Goal: Find contact information: Obtain details needed to contact an individual or organization

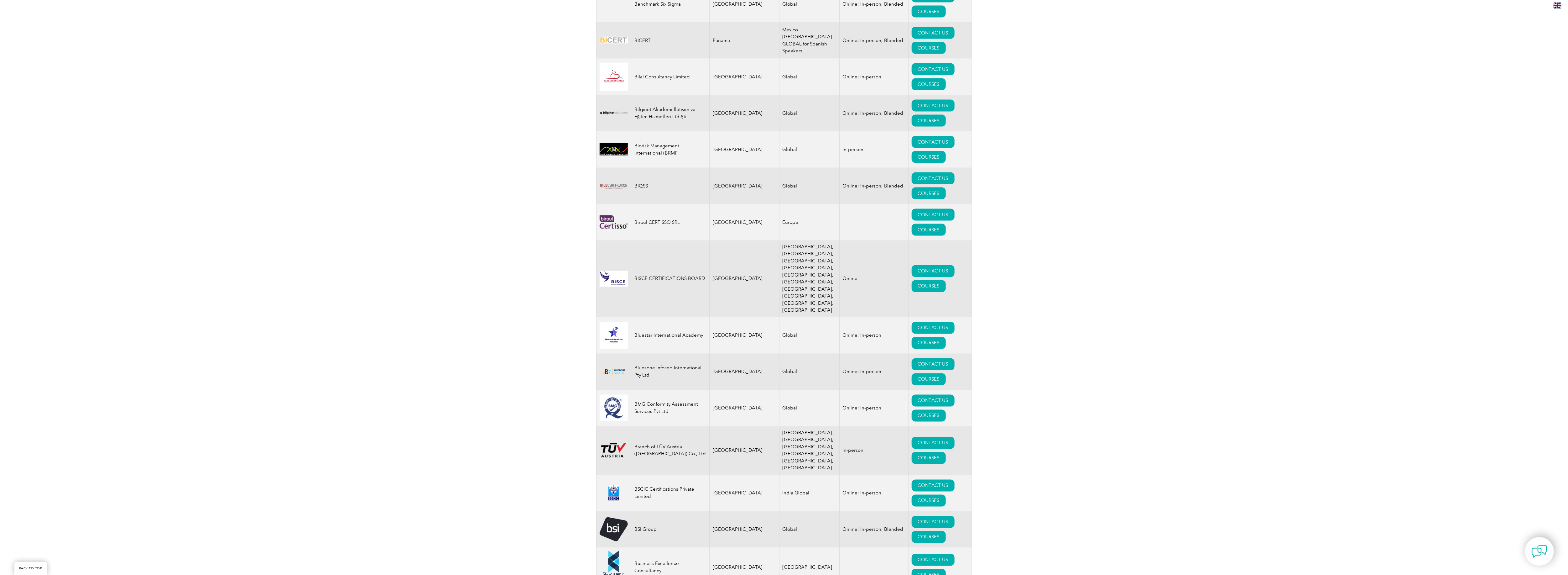
scroll to position [1191, 0]
click at [906, 383] on link "COURSES" at bounding box center [923, 379] width 34 height 12
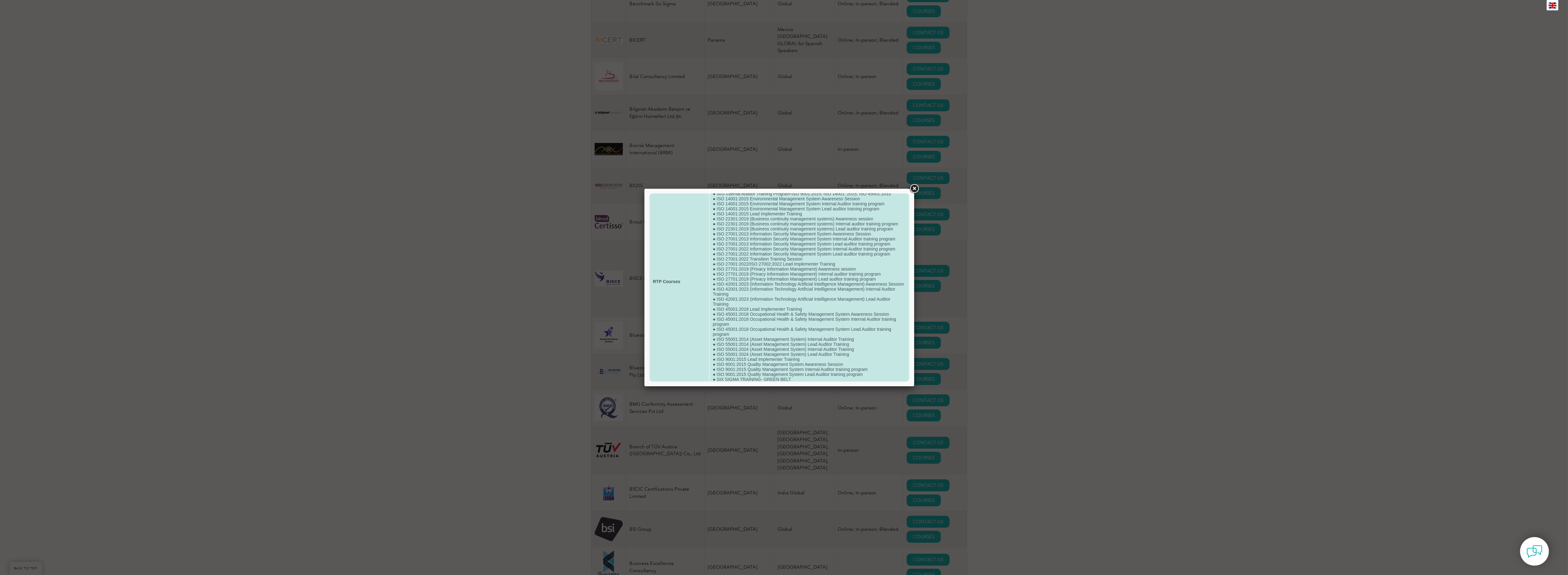
scroll to position [68, 0]
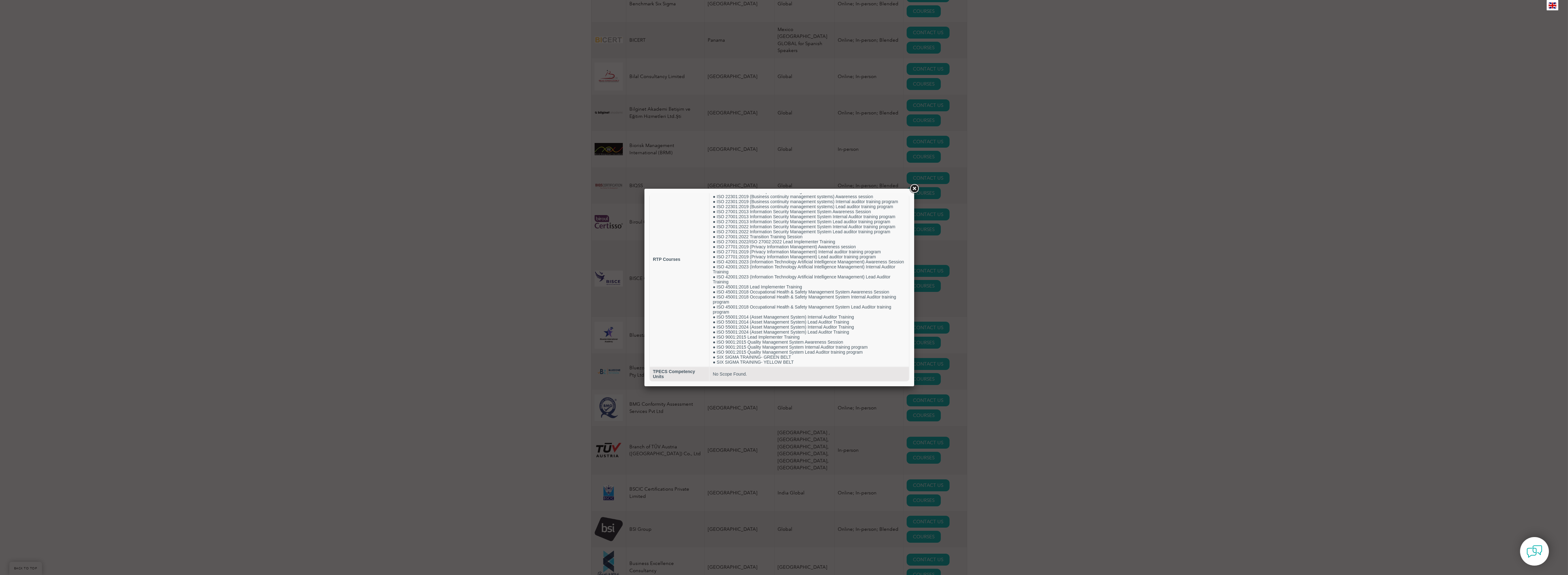
click at [1052, 357] on div at bounding box center [784, 288] width 1568 height 575
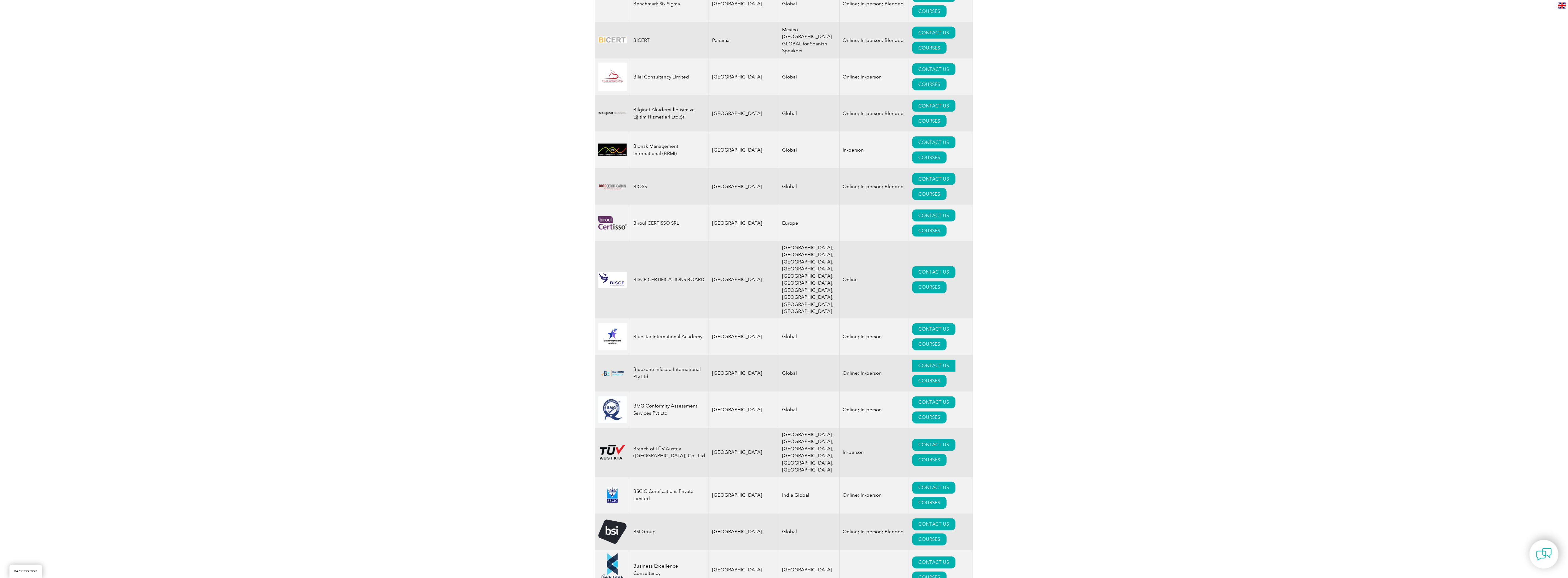
click at [912, 369] on link "CONTACT US" at bounding box center [933, 366] width 43 height 12
click at [912, 385] on link "COURSES" at bounding box center [929, 381] width 34 height 12
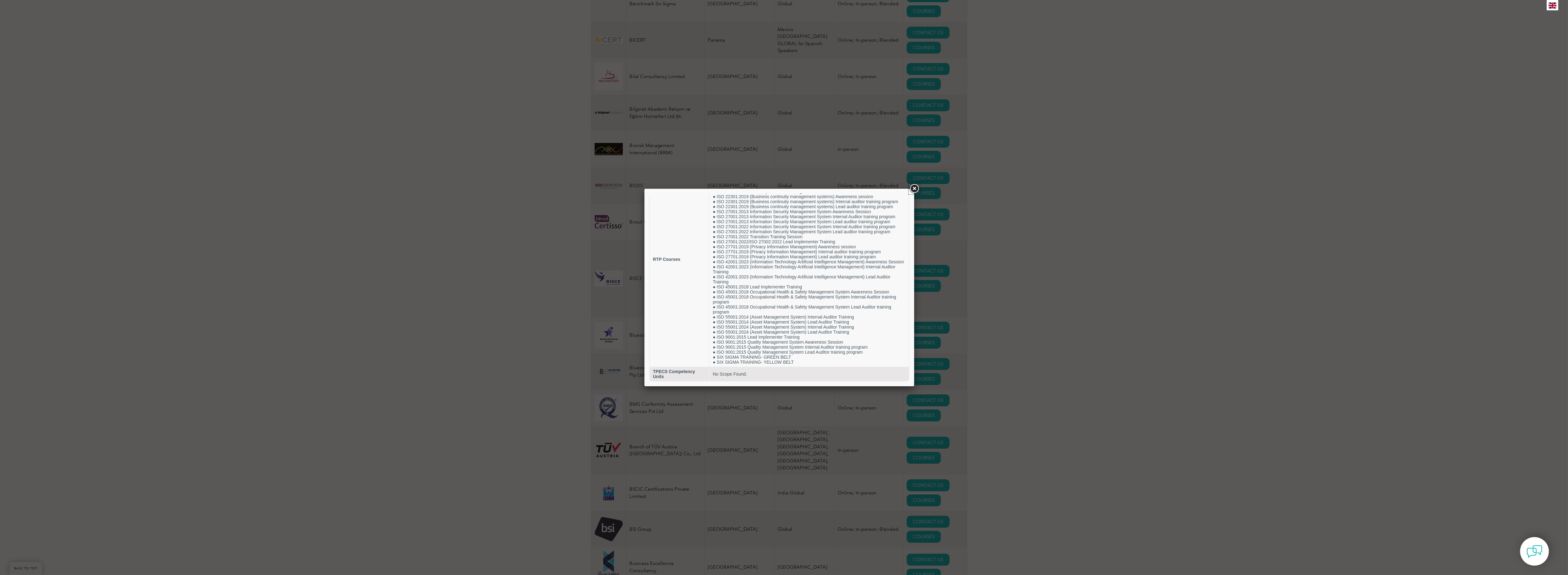
drag, startPoint x: 915, startPoint y: 185, endPoint x: 906, endPoint y: 188, distance: 9.5
click at [915, 185] on link at bounding box center [914, 189] width 12 height 12
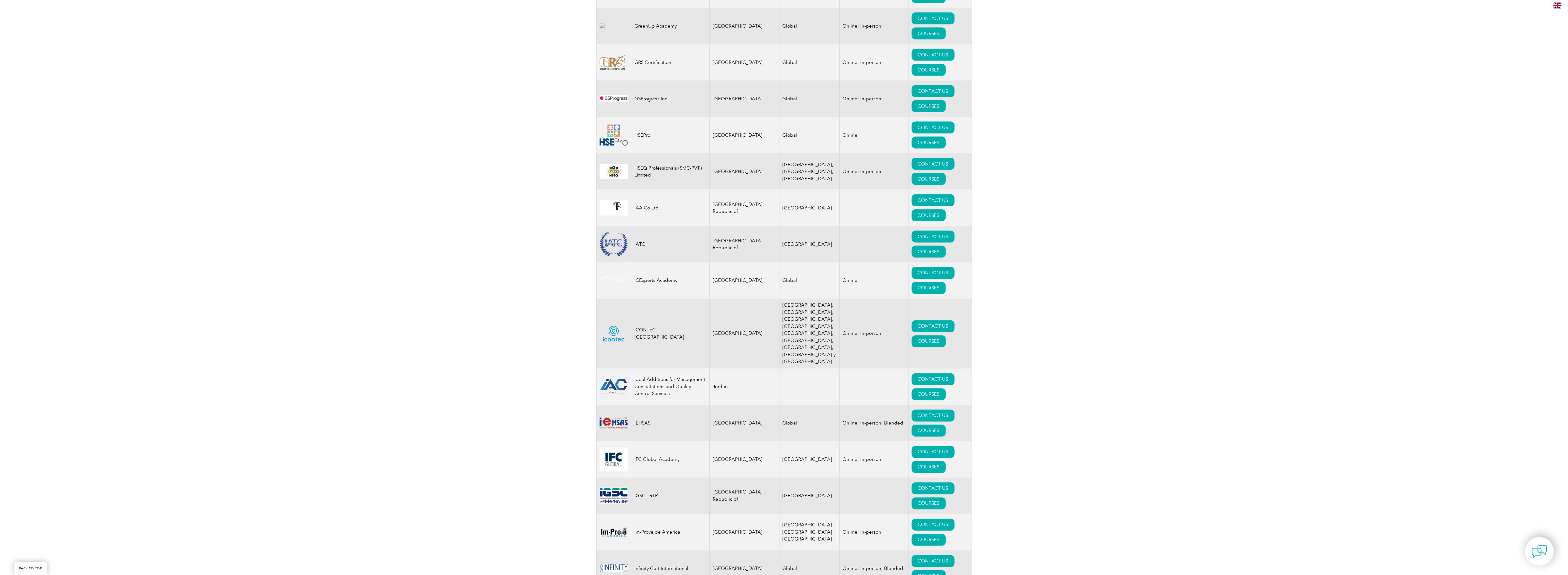
scroll to position [4013, 0]
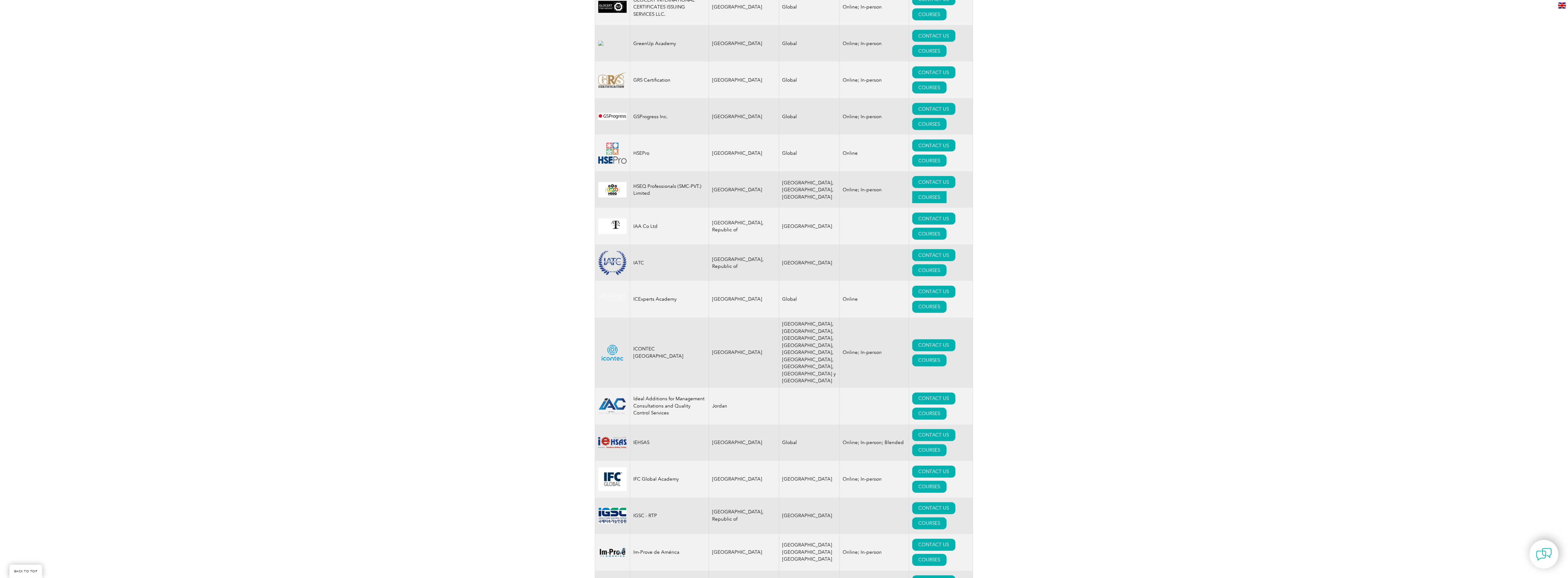
click at [912, 203] on link "COURSES" at bounding box center [929, 197] width 34 height 12
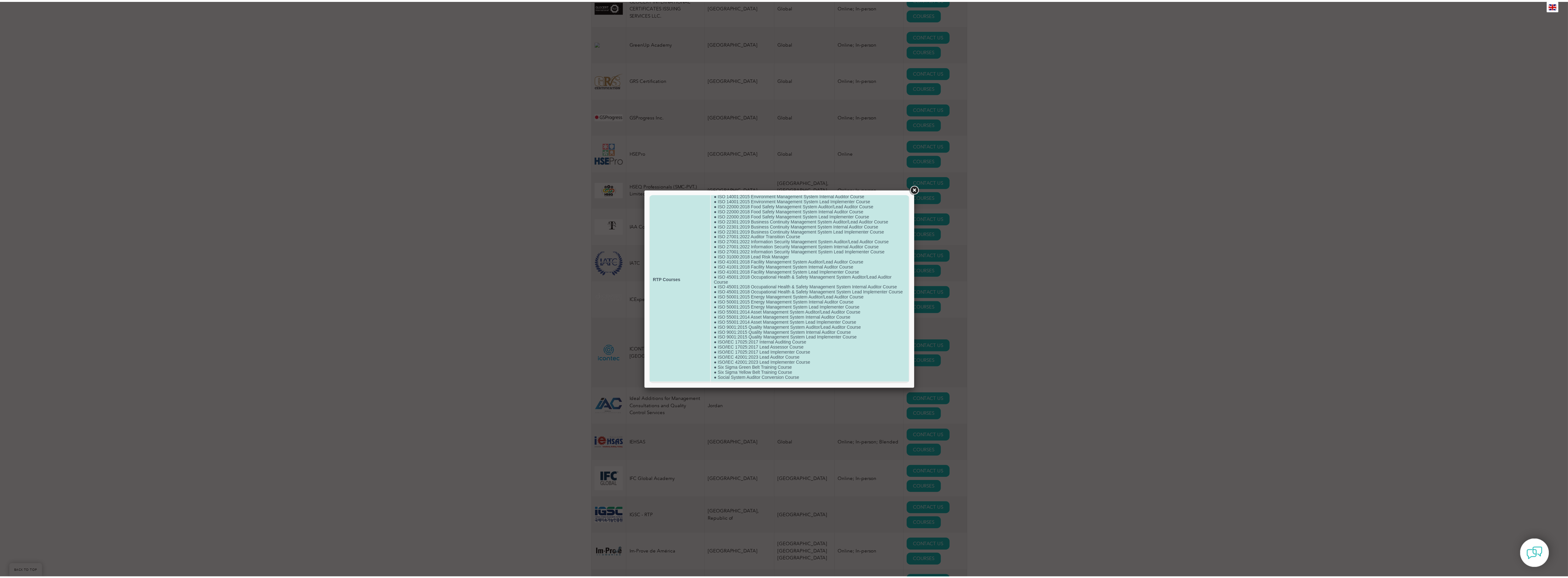
scroll to position [53, 0]
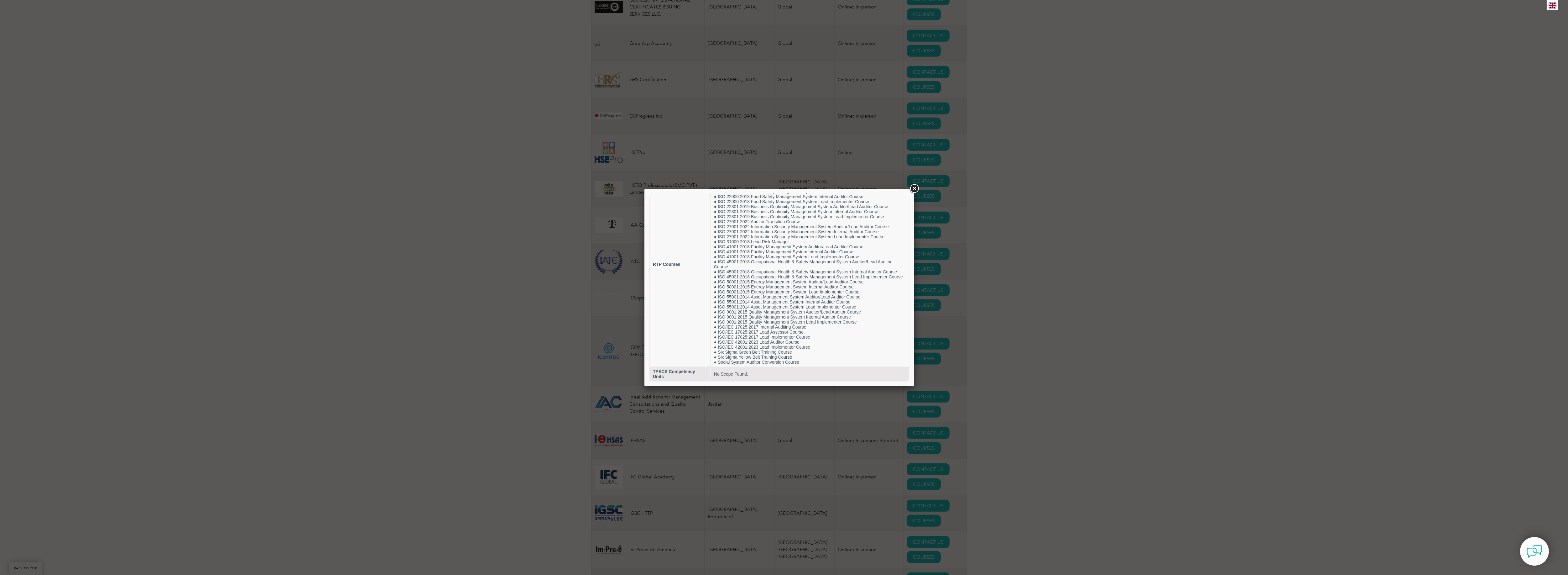
click at [912, 185] on link at bounding box center [914, 189] width 12 height 12
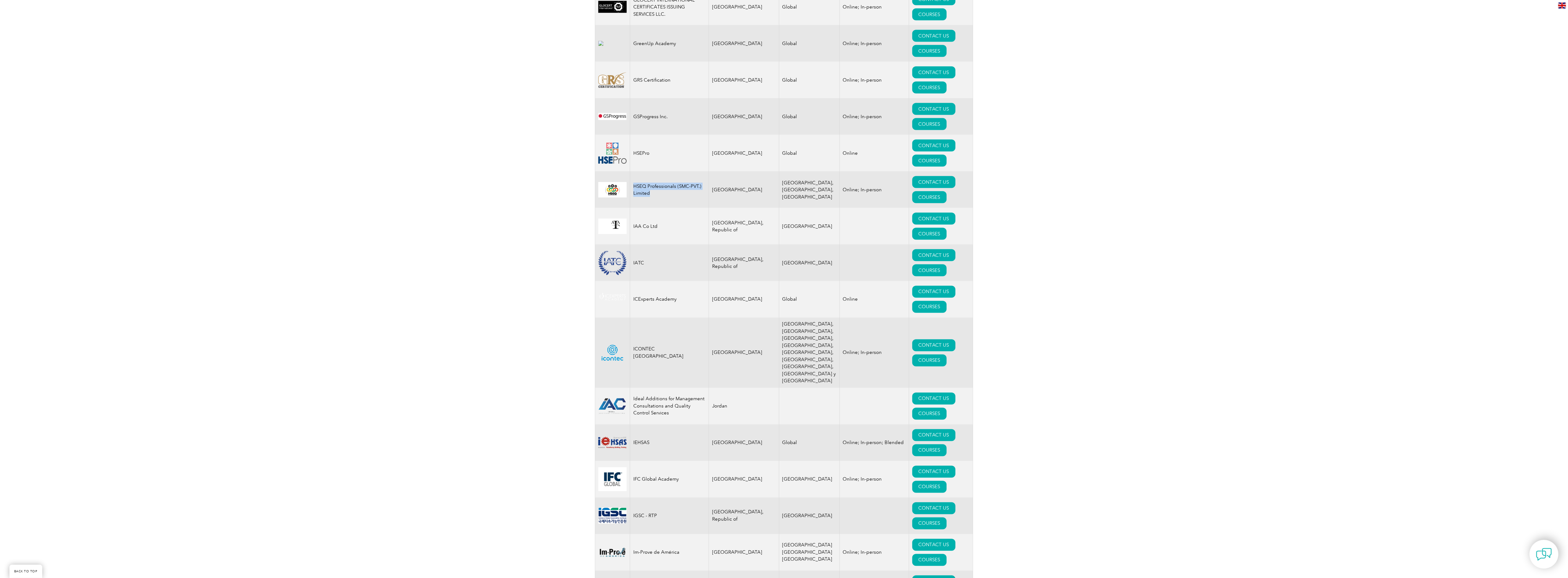
drag, startPoint x: 665, startPoint y: 240, endPoint x: 662, endPoint y: 244, distance: 5.0
click at [636, 208] on td "HSEQ Professionals (SMC-PVT.) Limited" at bounding box center [669, 190] width 79 height 37
copy td "HSEQ Professionals (SMC-PVT.) Limited"
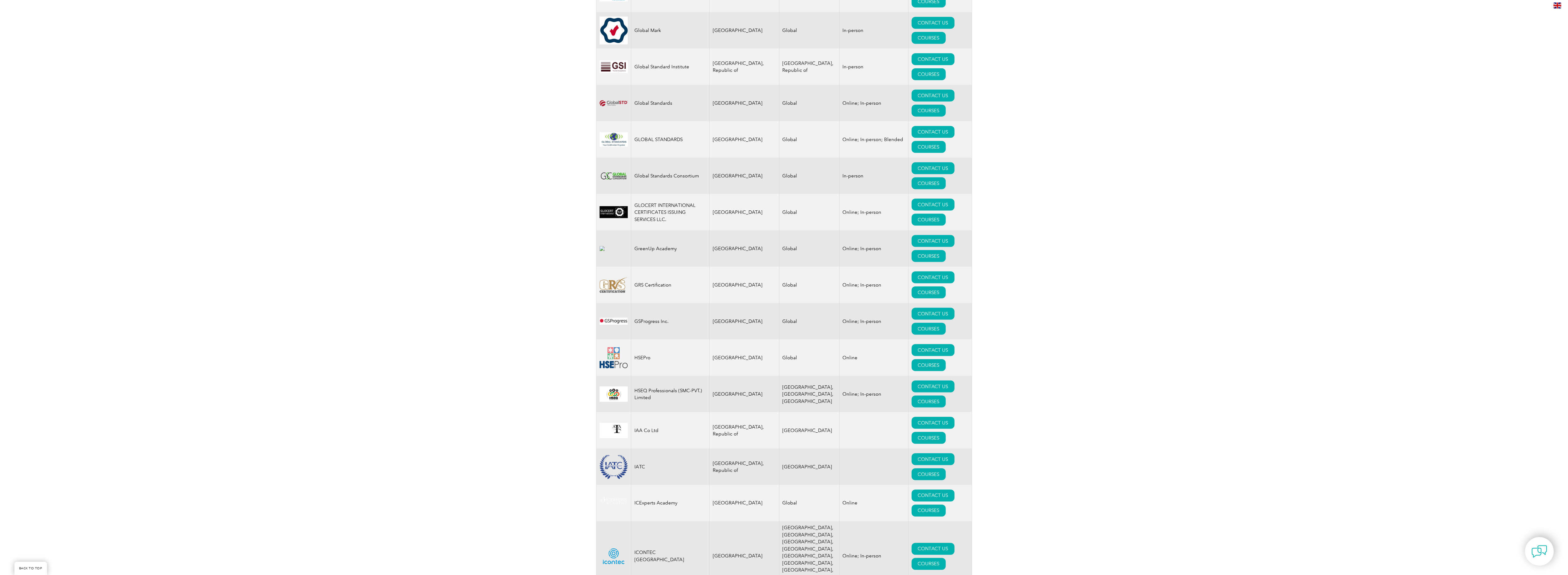
scroll to position [3825, 0]
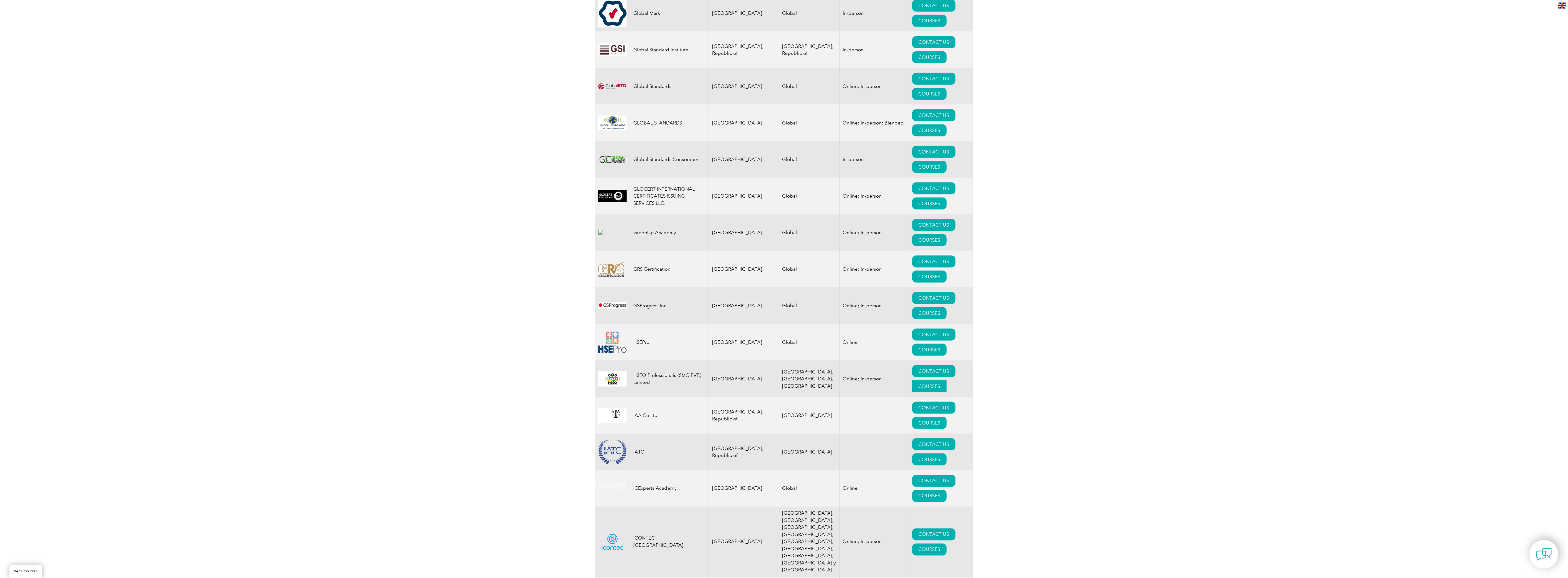
click at [912, 392] on link "COURSES" at bounding box center [929, 386] width 34 height 12
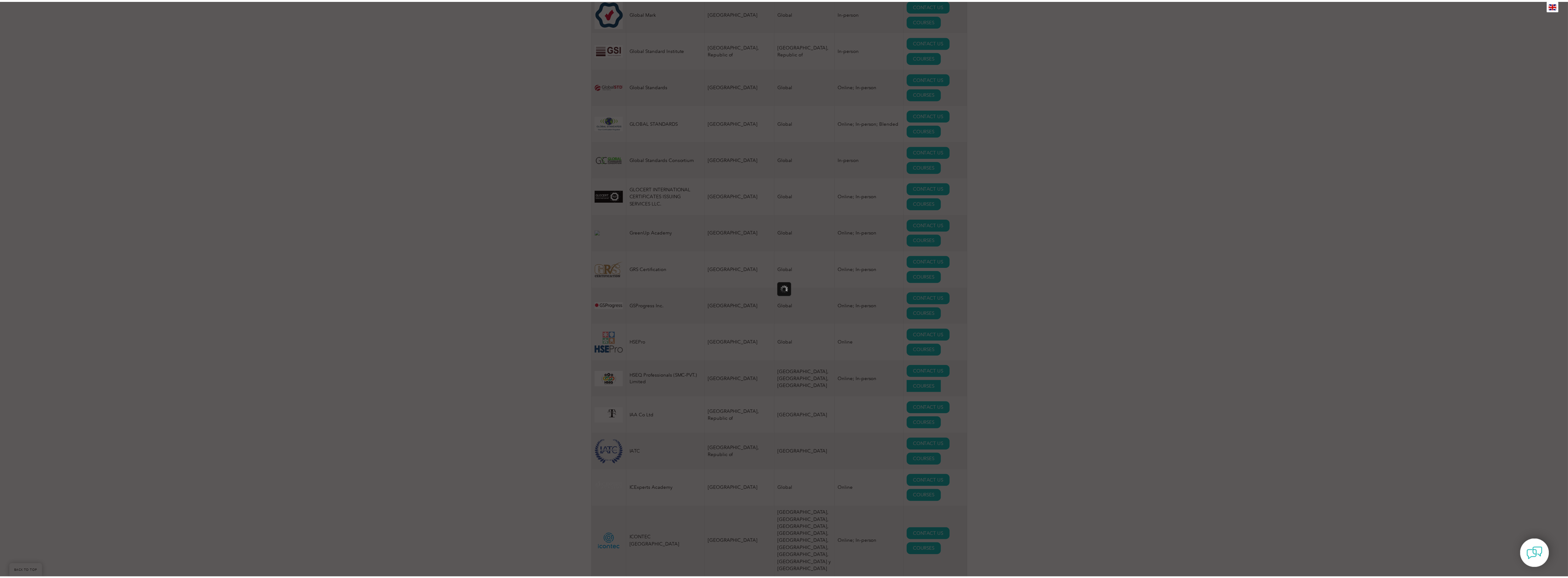
scroll to position [0, 0]
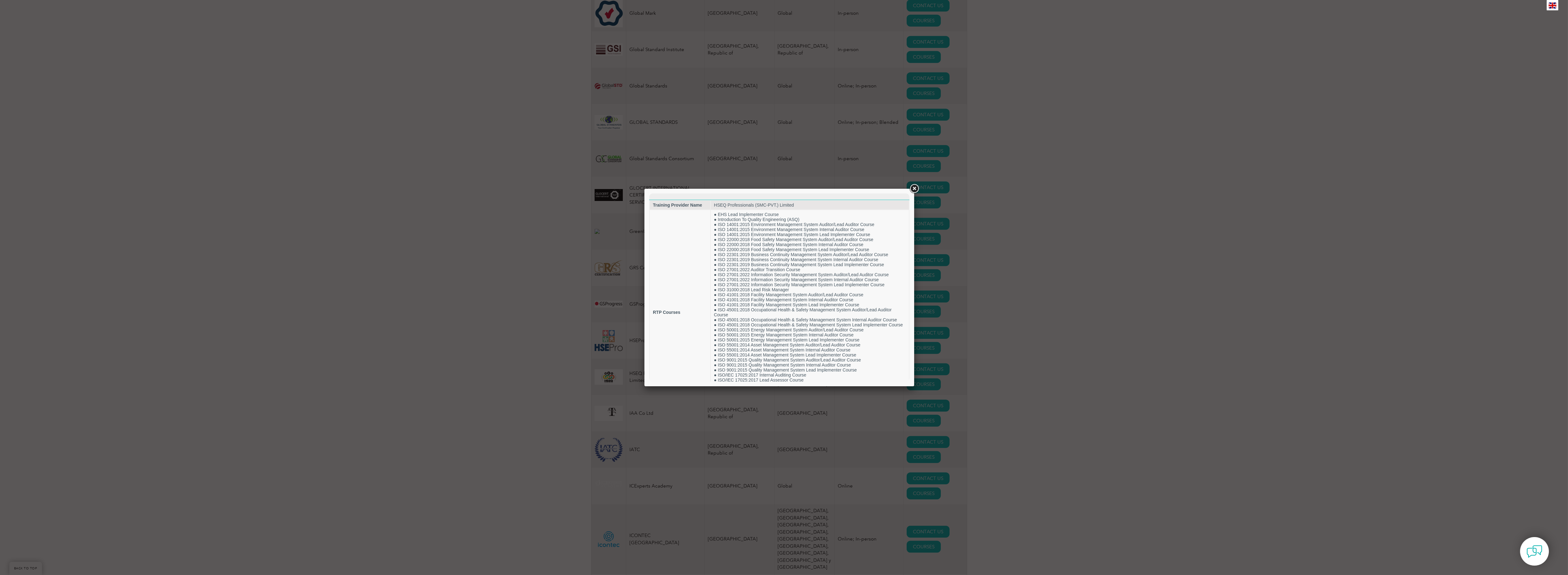
click at [914, 186] on link at bounding box center [914, 189] width 12 height 12
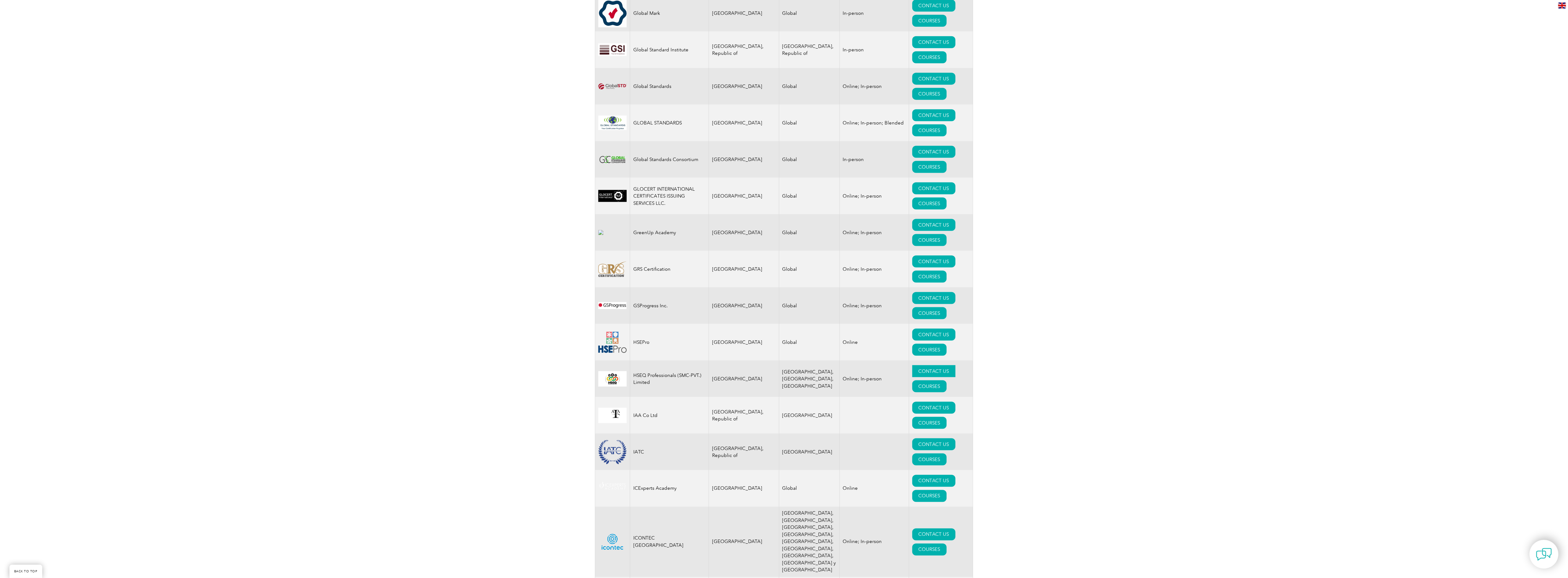
click at [912, 377] on link "CONTACT US" at bounding box center [933, 372] width 43 height 12
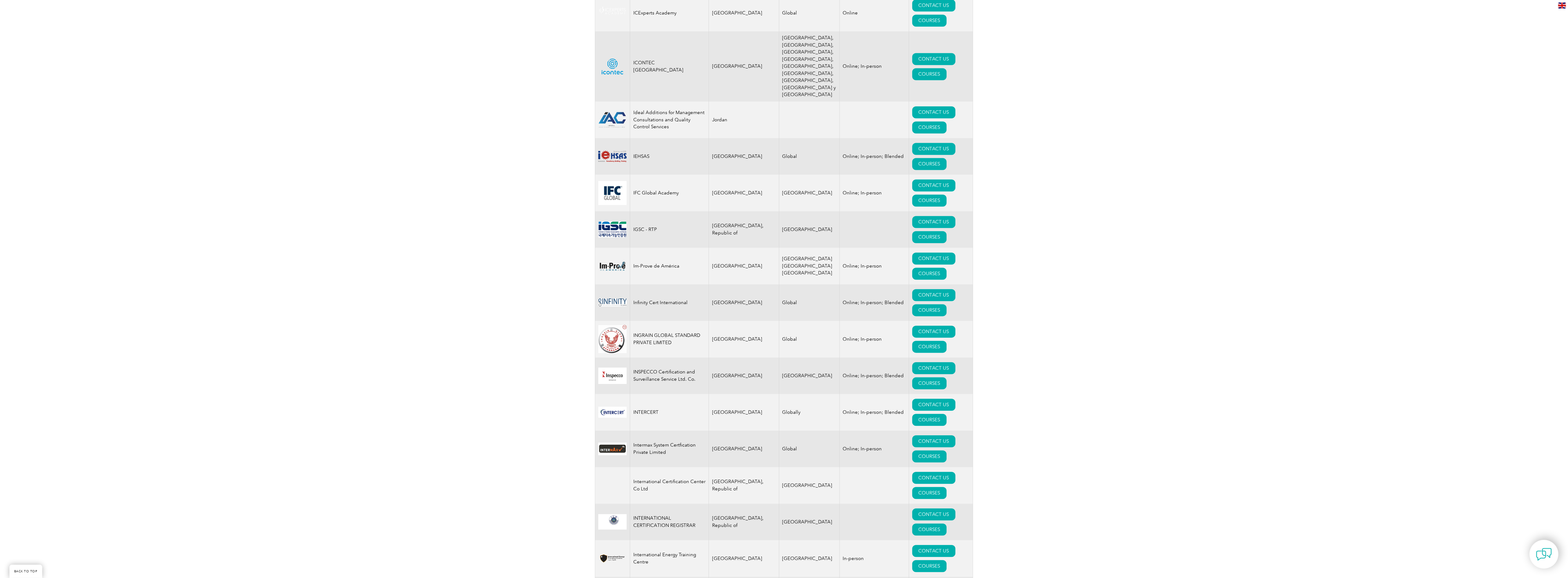
scroll to position [4349, 0]
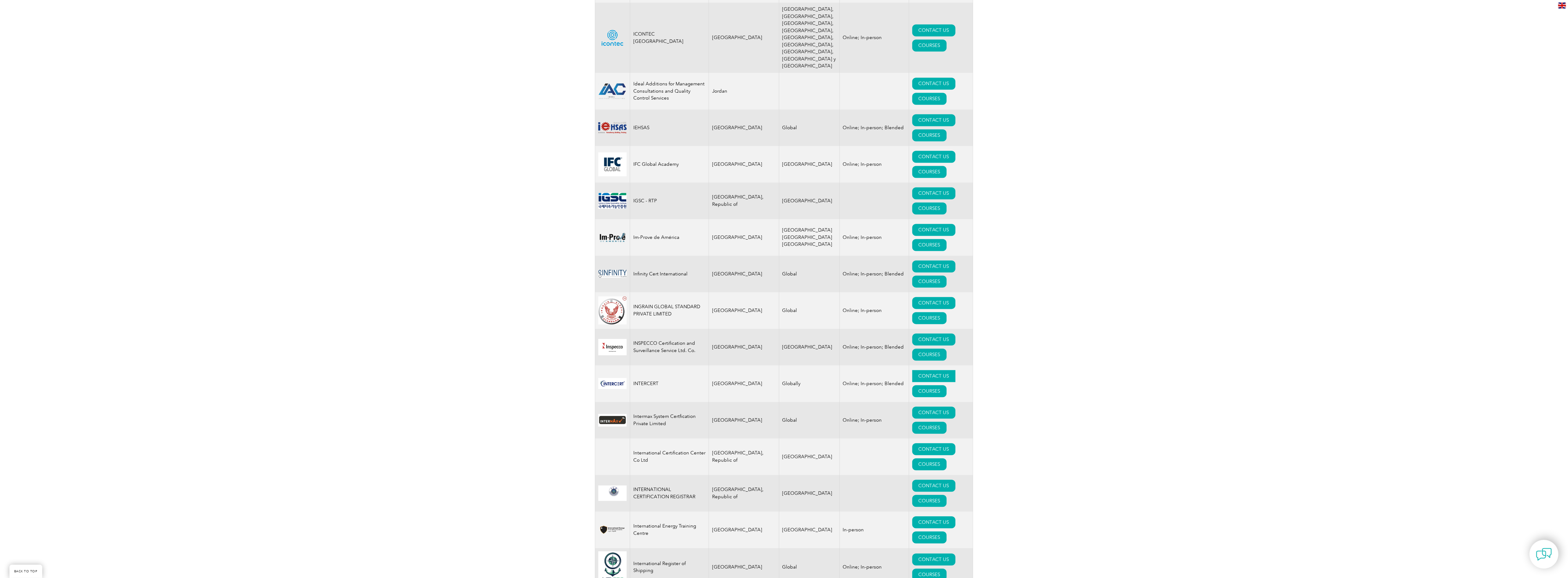
click at [912, 382] on link "CONTACT US" at bounding box center [933, 376] width 43 height 12
click at [912, 419] on link "CONTACT US" at bounding box center [933, 413] width 43 height 12
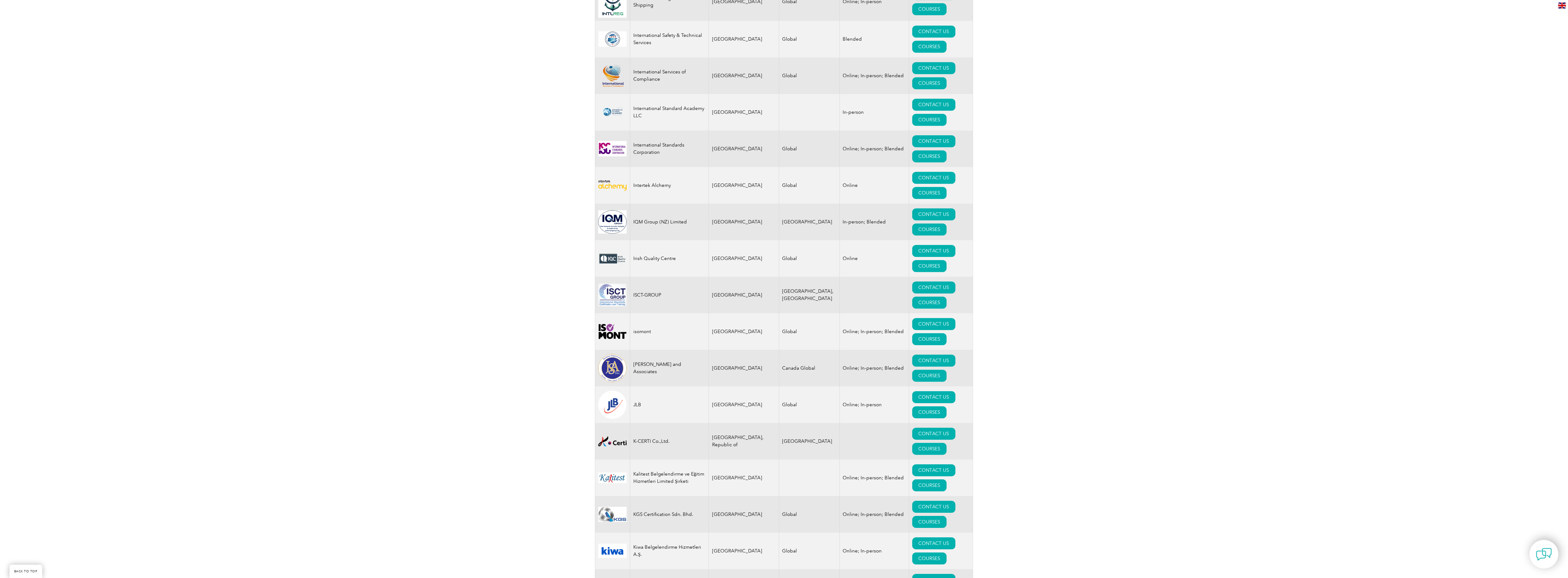
scroll to position [4916, 0]
drag, startPoint x: 81, startPoint y: 263, endPoint x: 146, endPoint y: 263, distance: 65.0
click at [90, 260] on div "Exemplar Global proudly works with a global network of training providers, cons…" at bounding box center [784, 488] width 1568 height 10531
click at [194, 356] on div "Exemplar Global proudly works with a global network of training providers, cons…" at bounding box center [784, 488] width 1568 height 10531
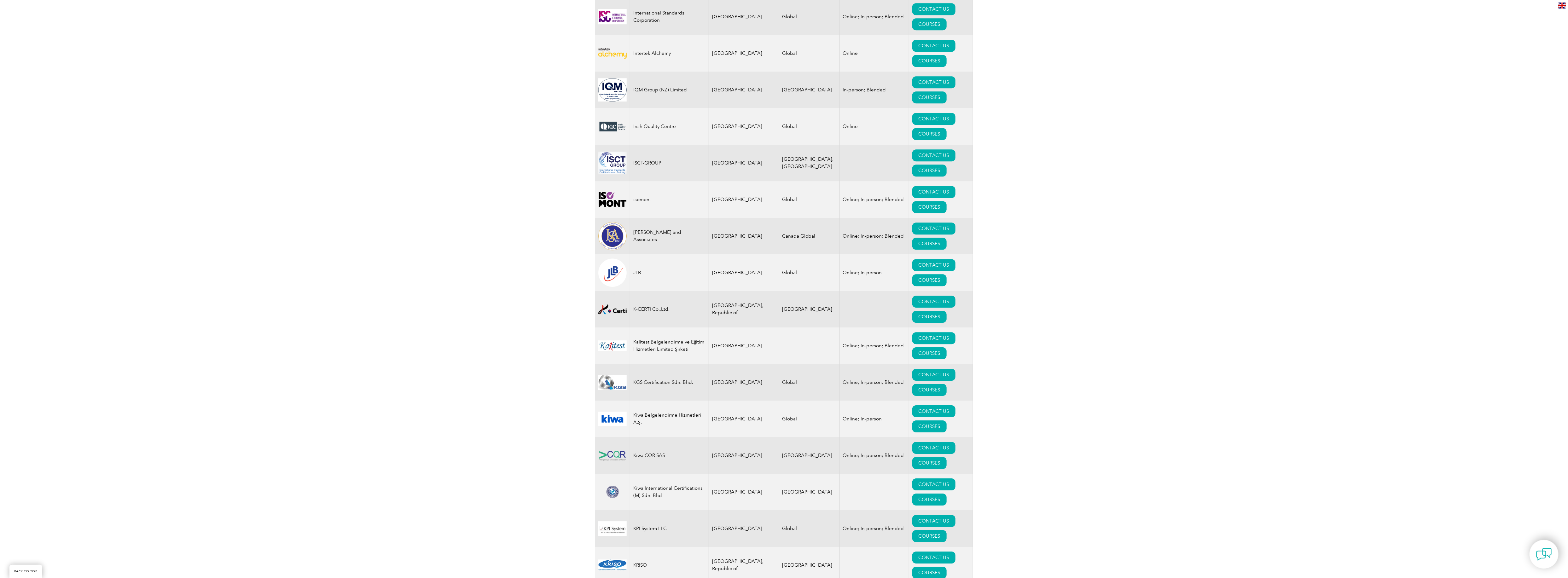
scroll to position [5042, 0]
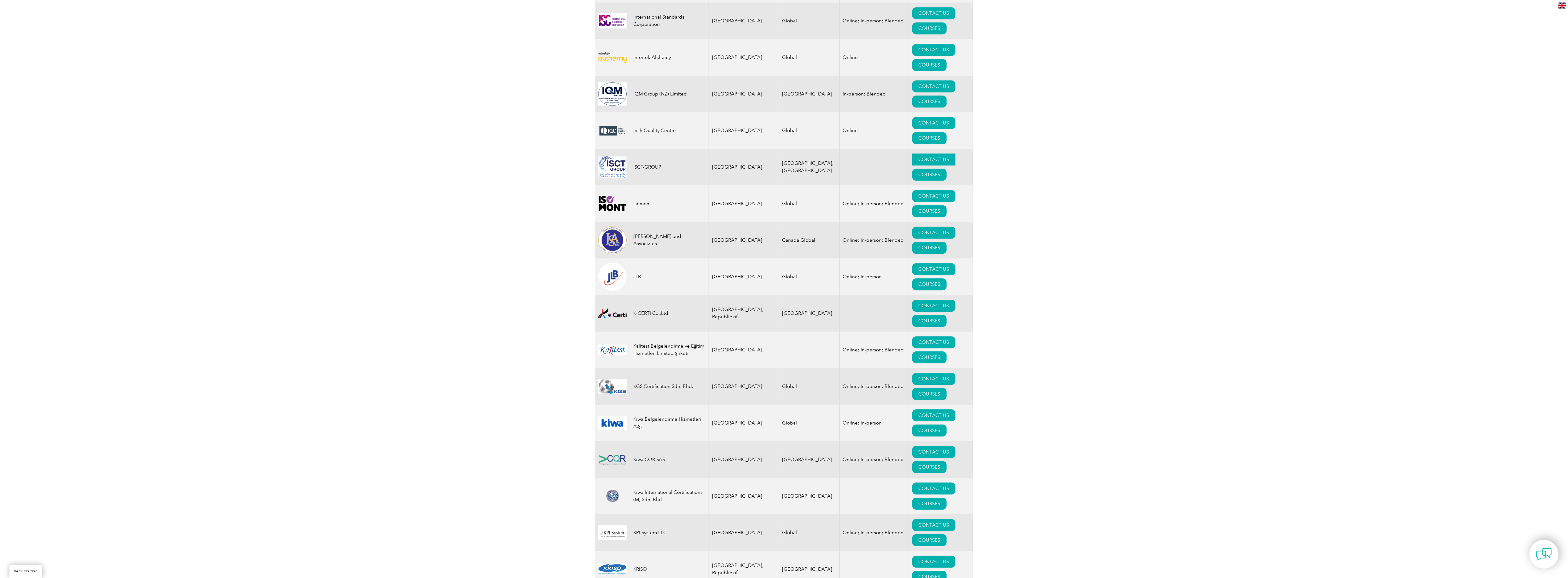
click at [912, 165] on link "CONTACT US" at bounding box center [933, 160] width 43 height 12
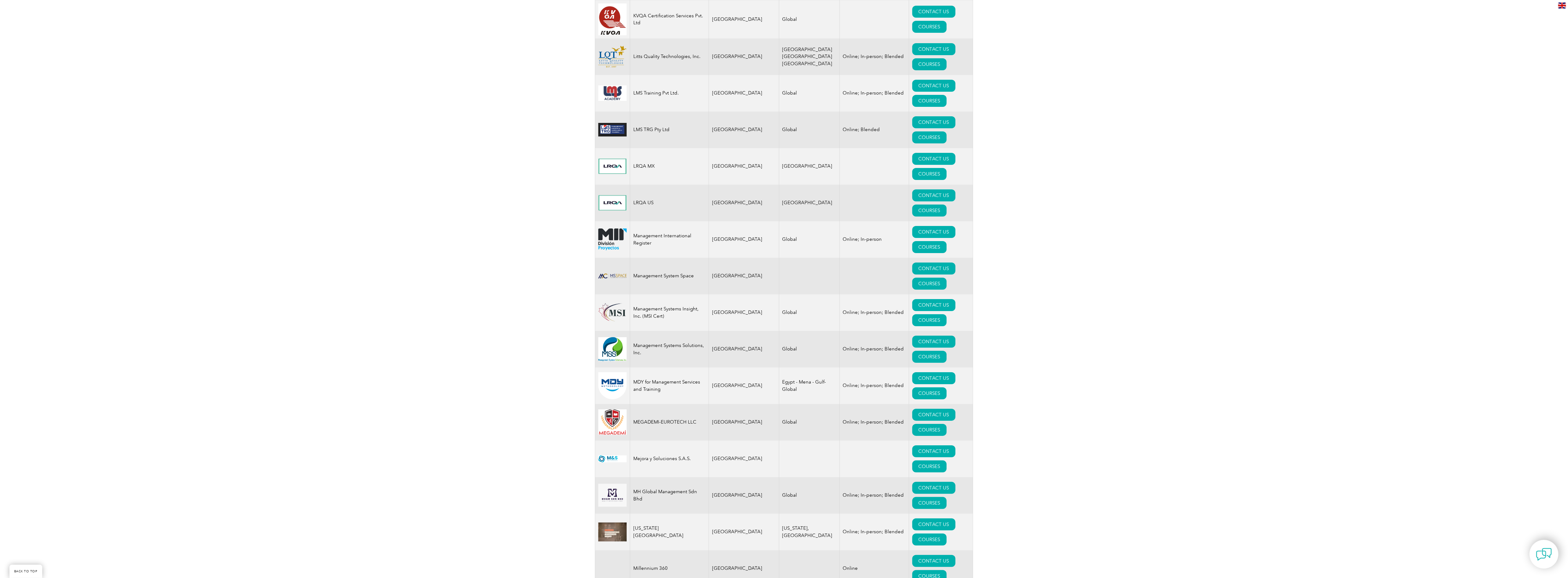
scroll to position [5672, 0]
